Goal: Browse casually

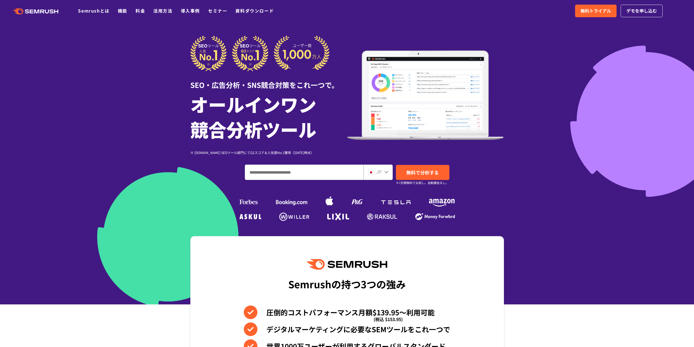
click at [52, 11] on icon at bounding box center [52, 11] width 4 height 4
